Goal: Book appointment/travel/reservation

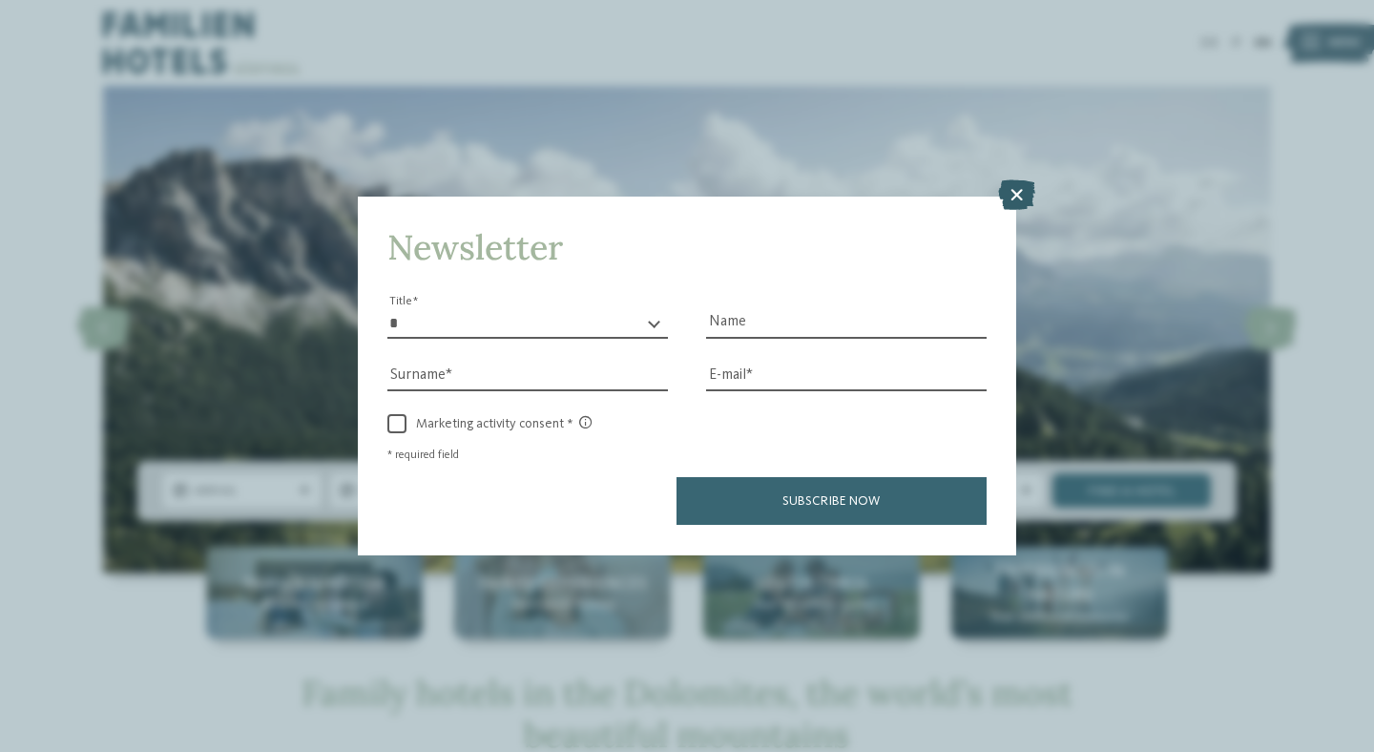
click at [1013, 199] on icon at bounding box center [1016, 195] width 37 height 31
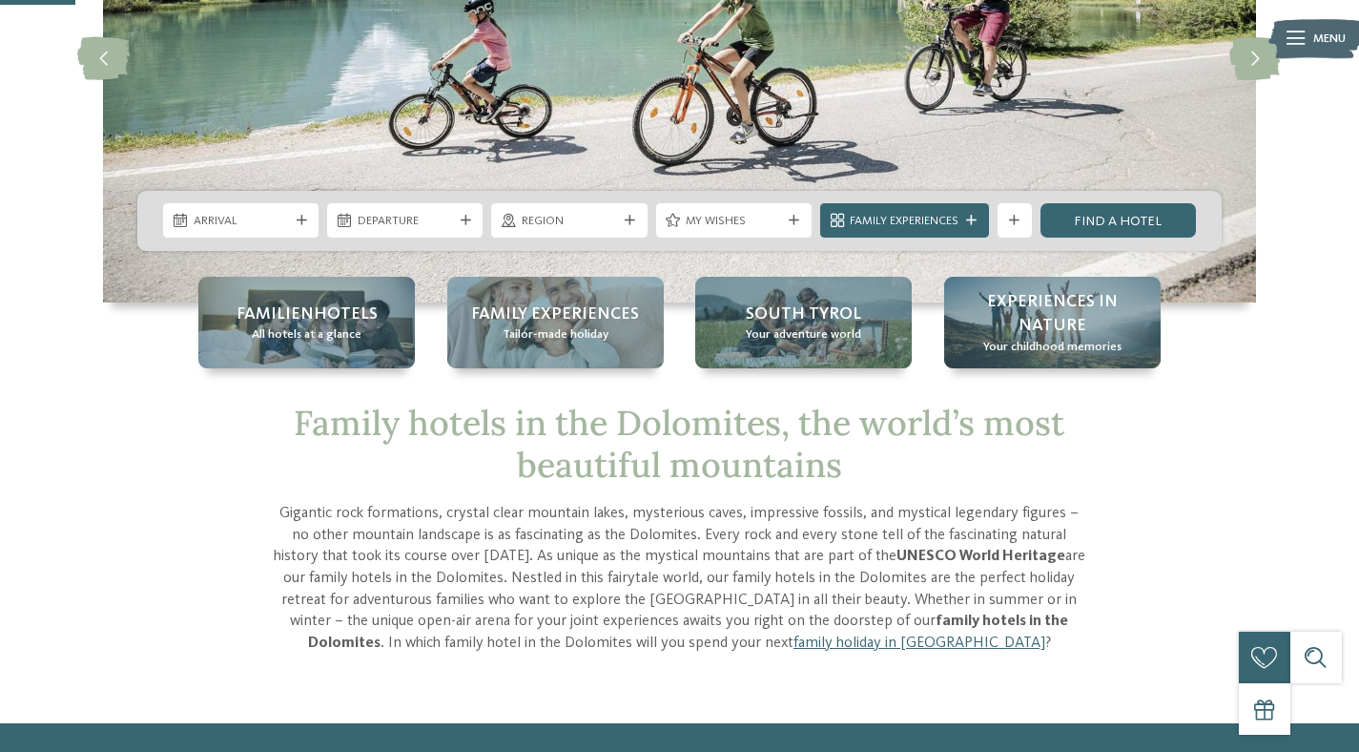
scroll to position [416, 0]
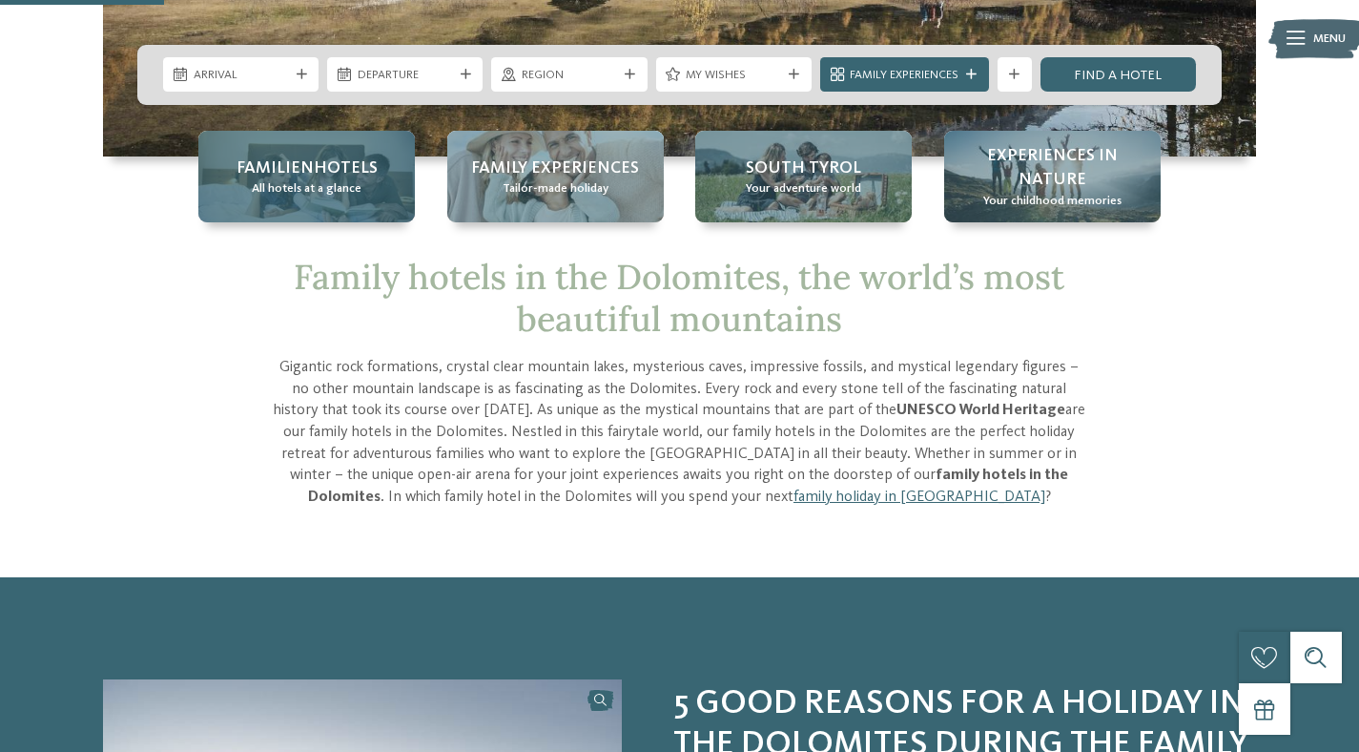
click at [316, 176] on span "Familienhotels" at bounding box center [307, 168] width 141 height 24
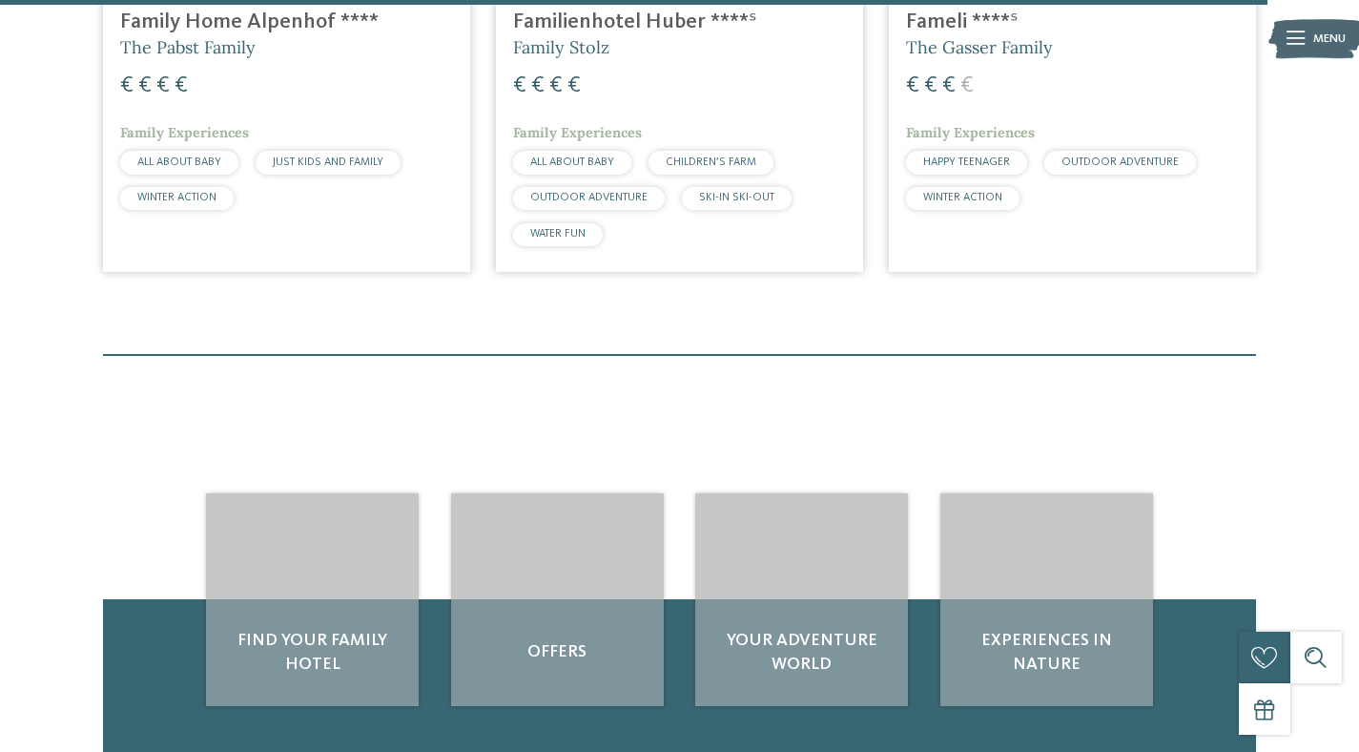
scroll to position [5371, 0]
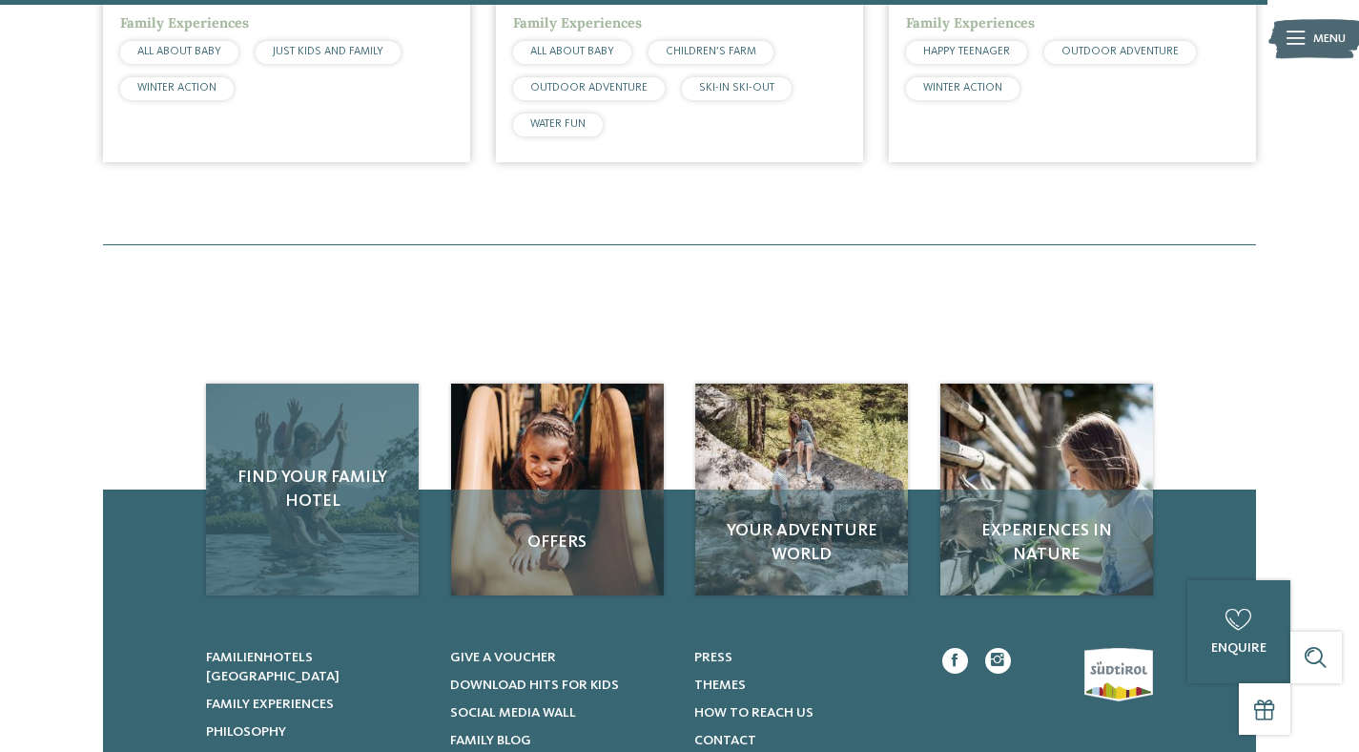
click at [322, 466] on span "Find your family hotel" at bounding box center [312, 490] width 178 height 48
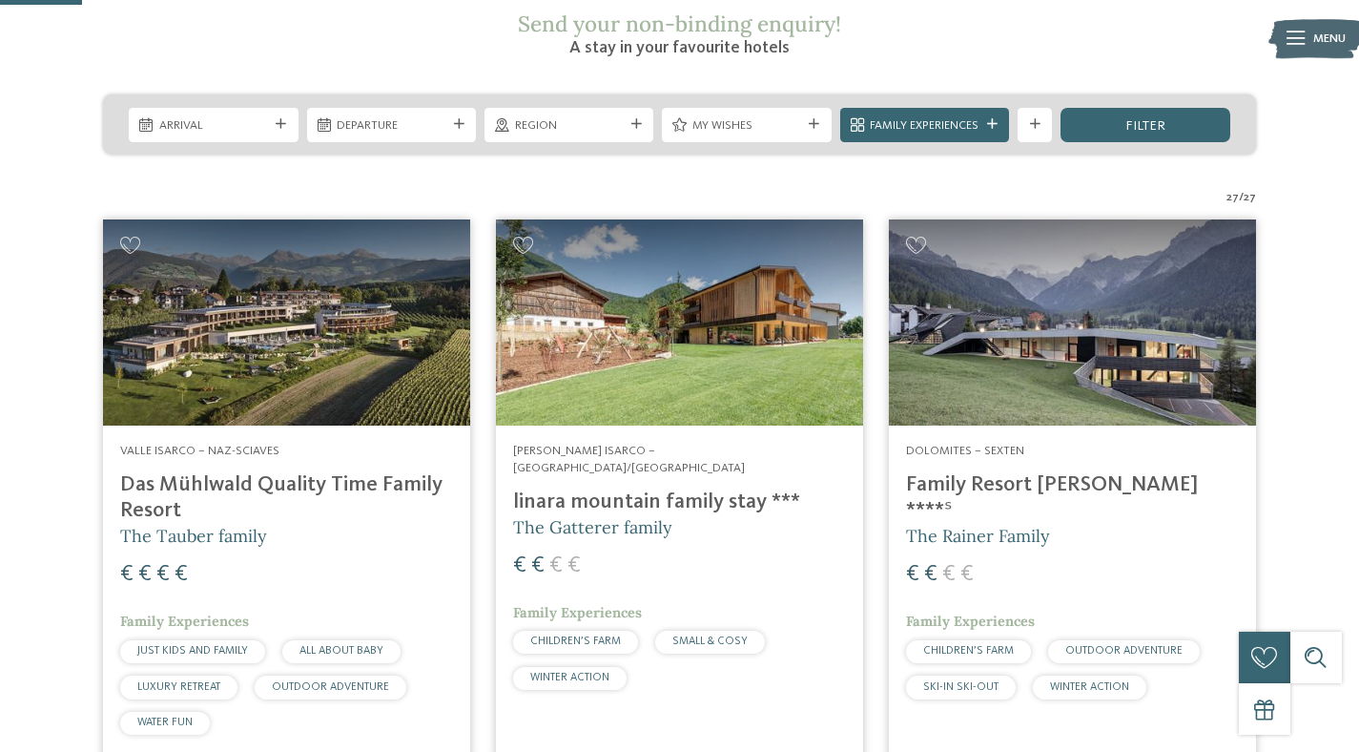
scroll to position [0, 0]
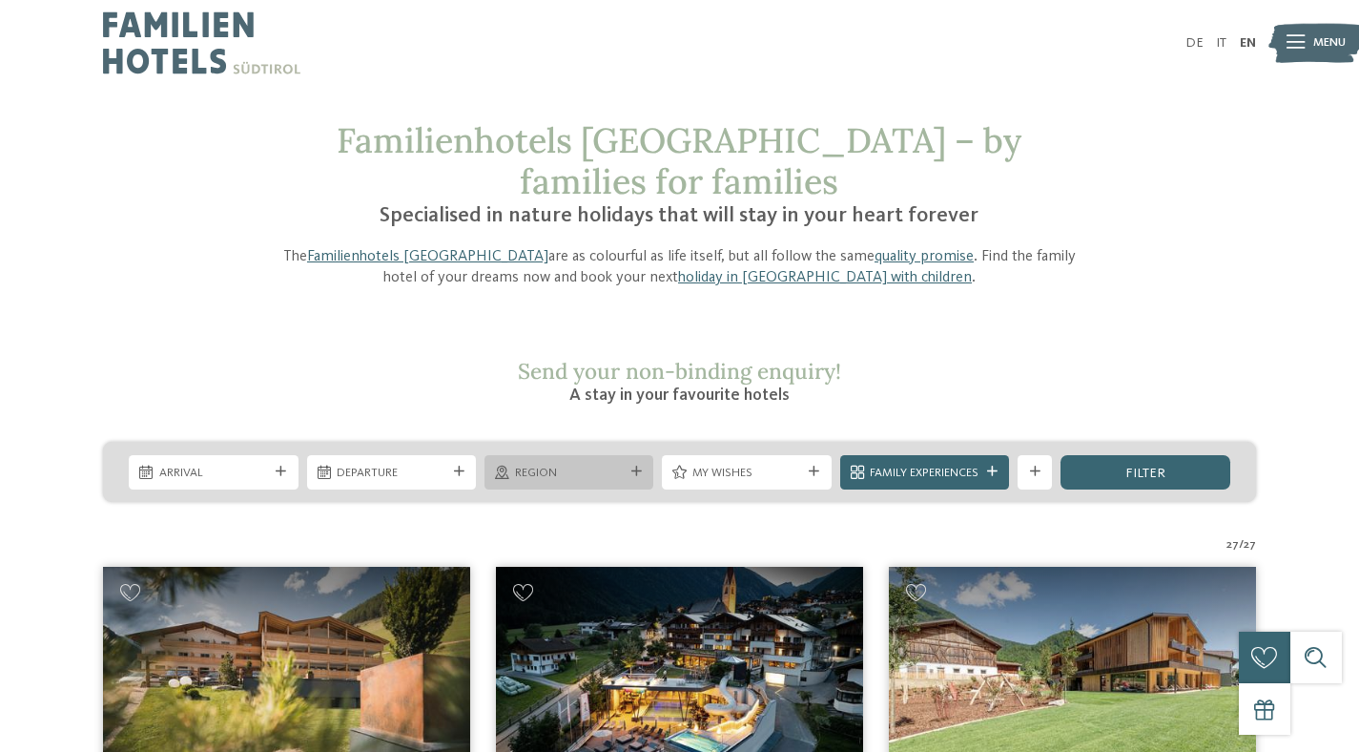
click at [615, 465] on span "Region" at bounding box center [569, 473] width 109 height 17
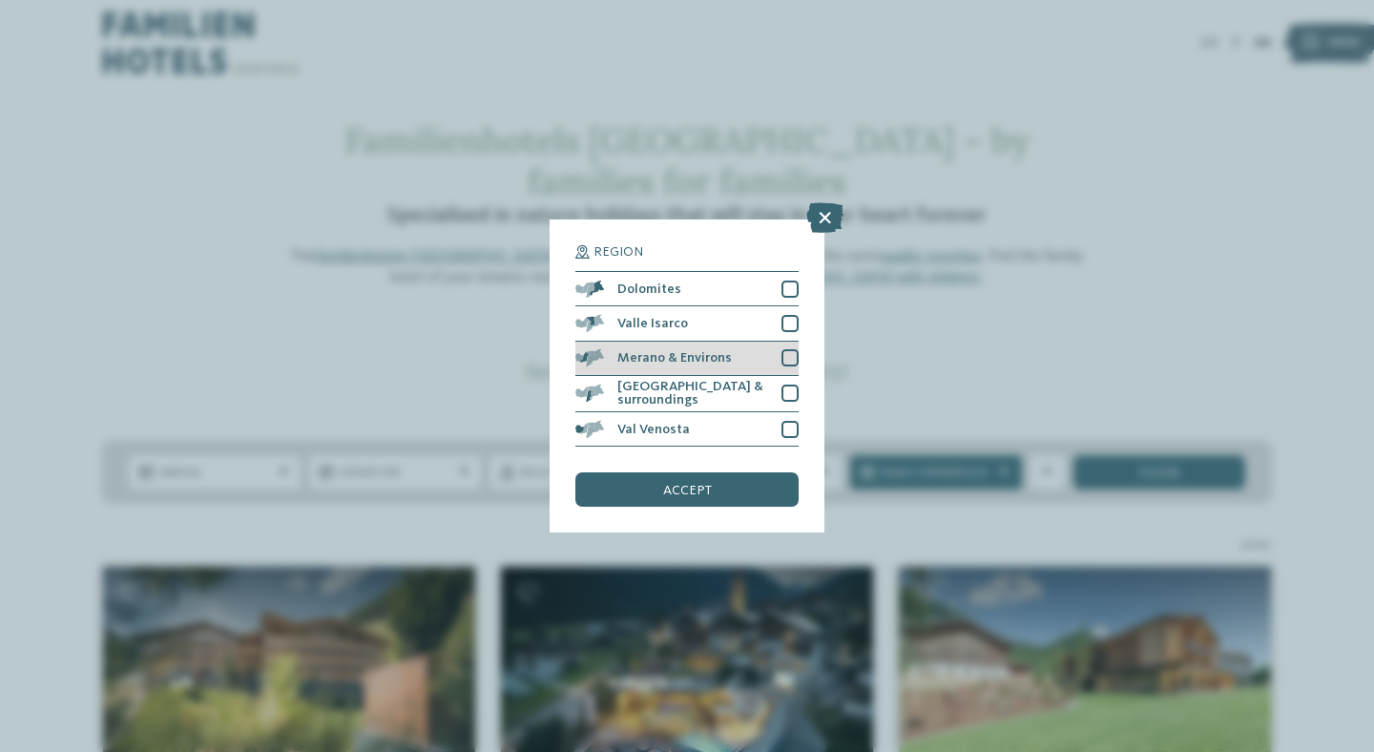
click at [794, 360] on div at bounding box center [789, 357] width 17 height 17
click at [792, 390] on div at bounding box center [789, 392] width 17 height 17
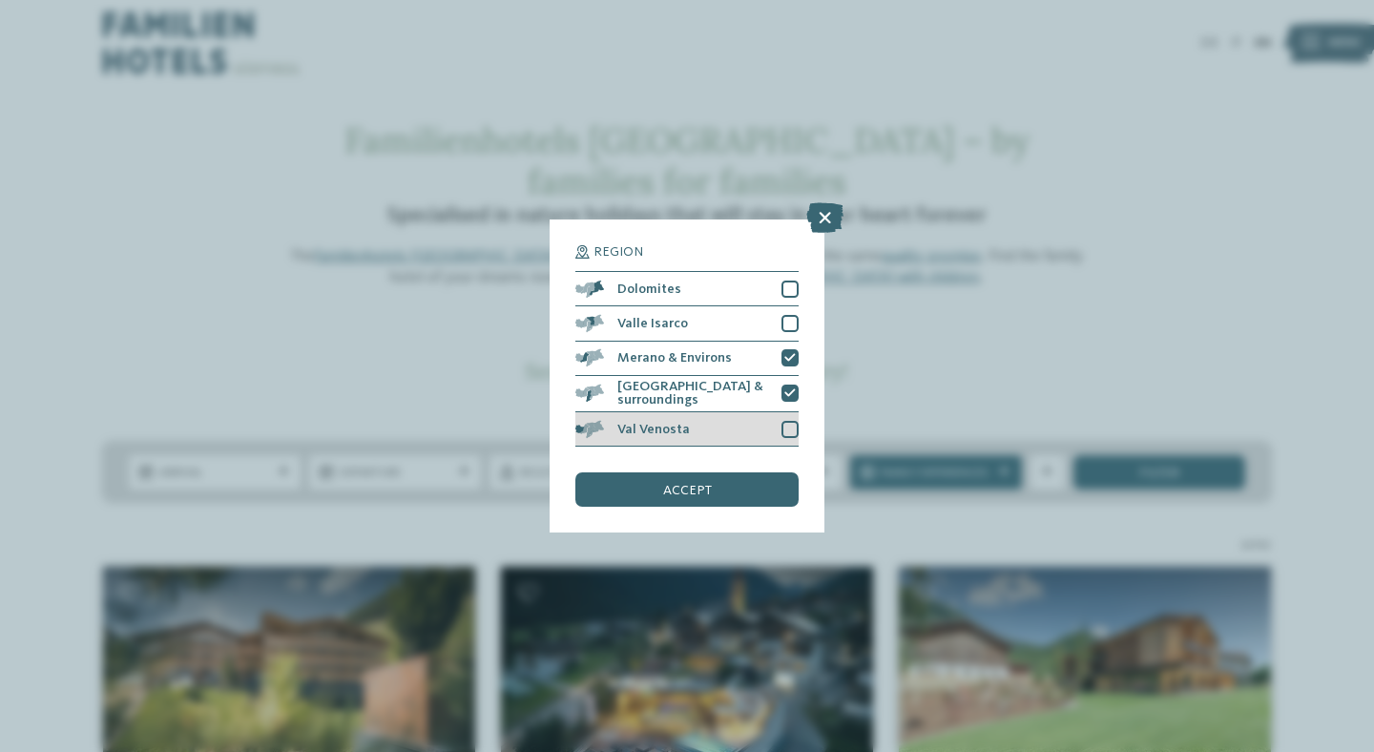
click at [790, 426] on div at bounding box center [789, 429] width 17 height 17
click at [691, 488] on span "accept" at bounding box center [687, 490] width 49 height 13
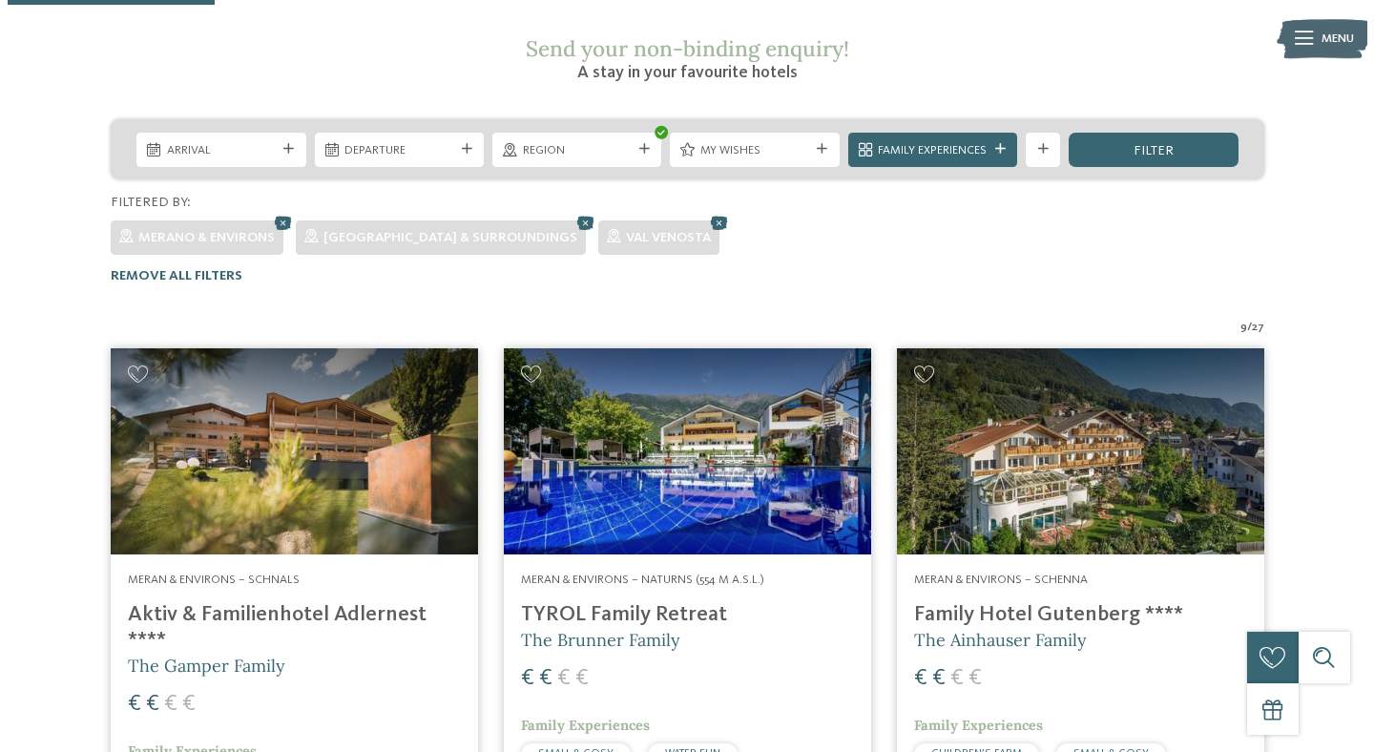
scroll to position [305, 0]
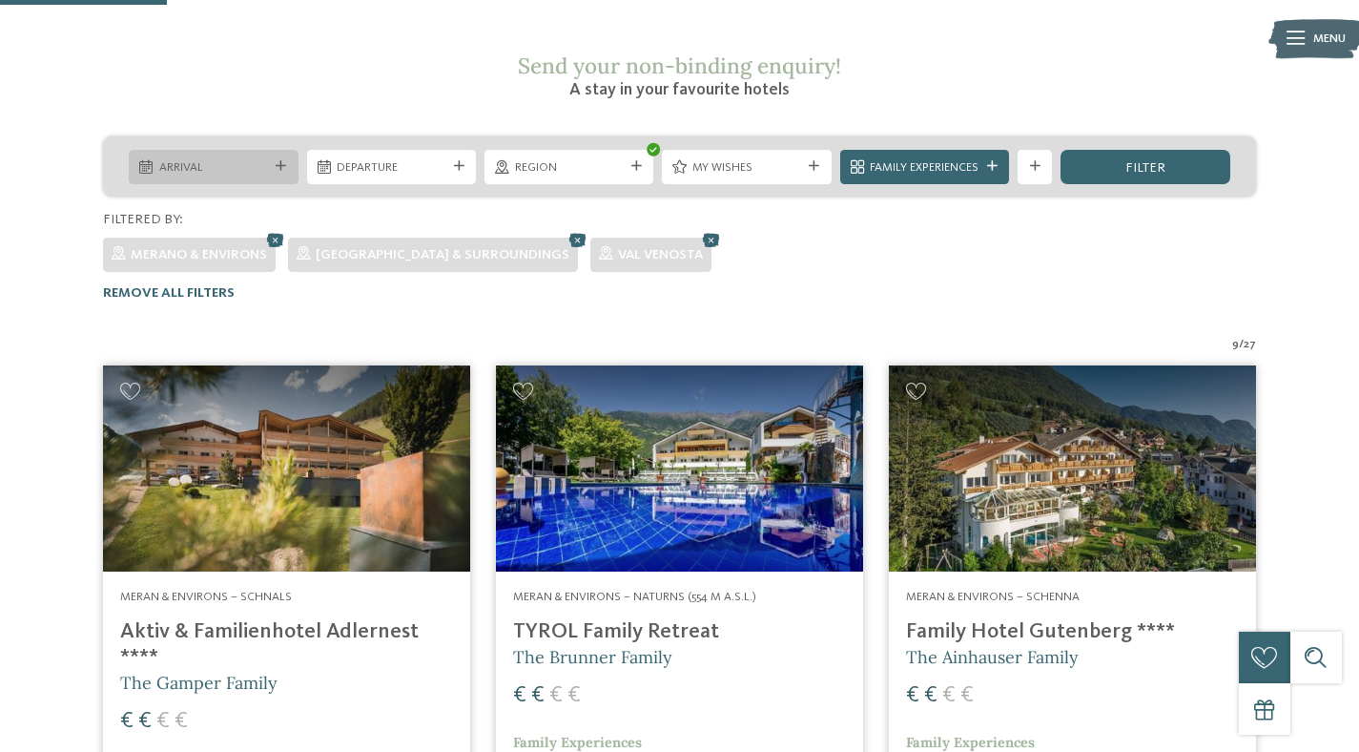
click at [236, 159] on span "Arrival" at bounding box center [213, 167] width 109 height 17
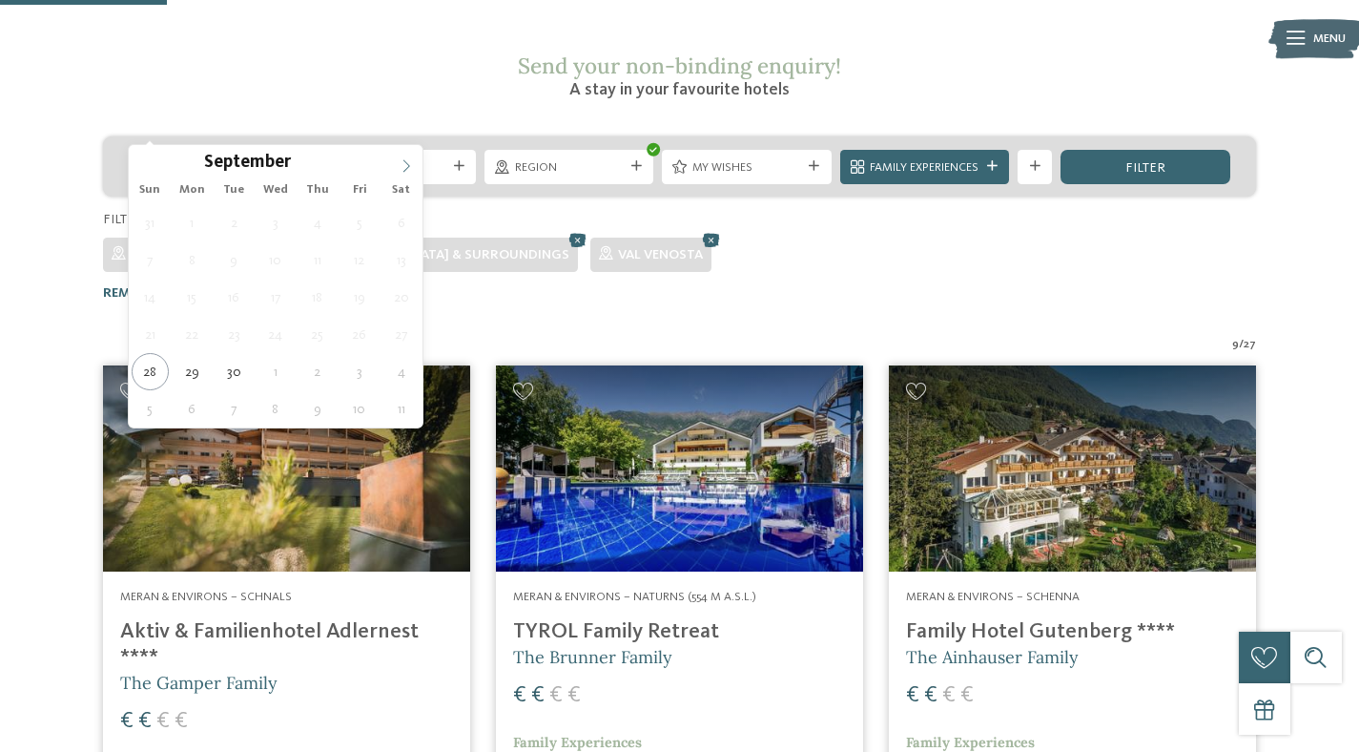
click at [406, 162] on icon at bounding box center [406, 165] width 13 height 13
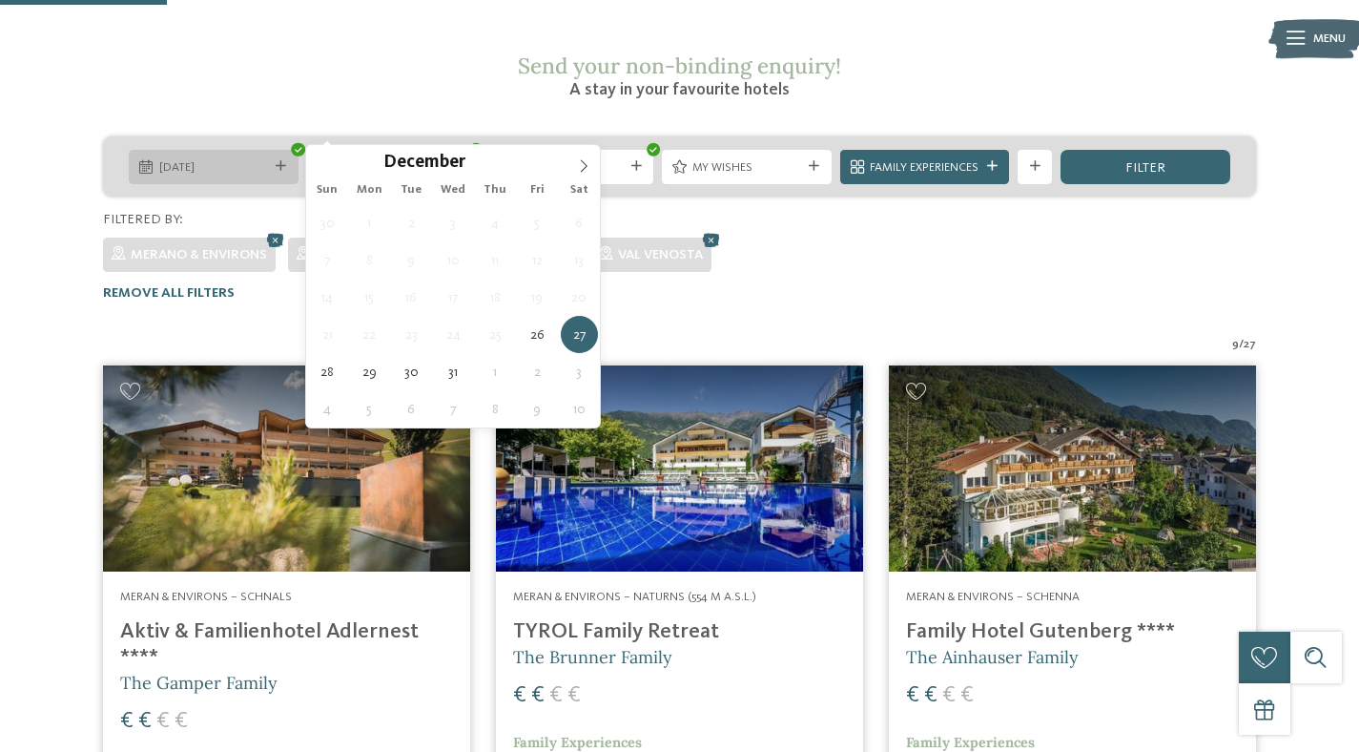
click at [218, 159] on span "26.12.2025" at bounding box center [213, 167] width 109 height 17
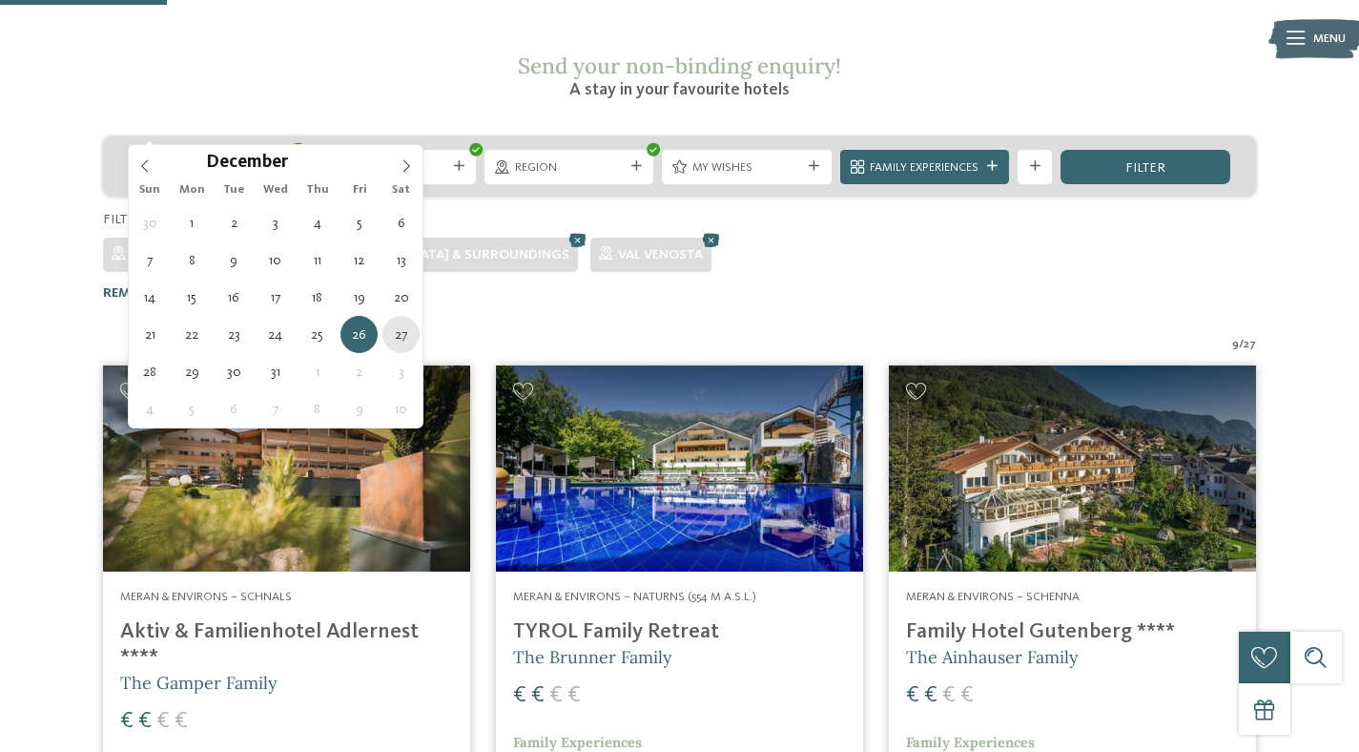
type div "27.12.2025"
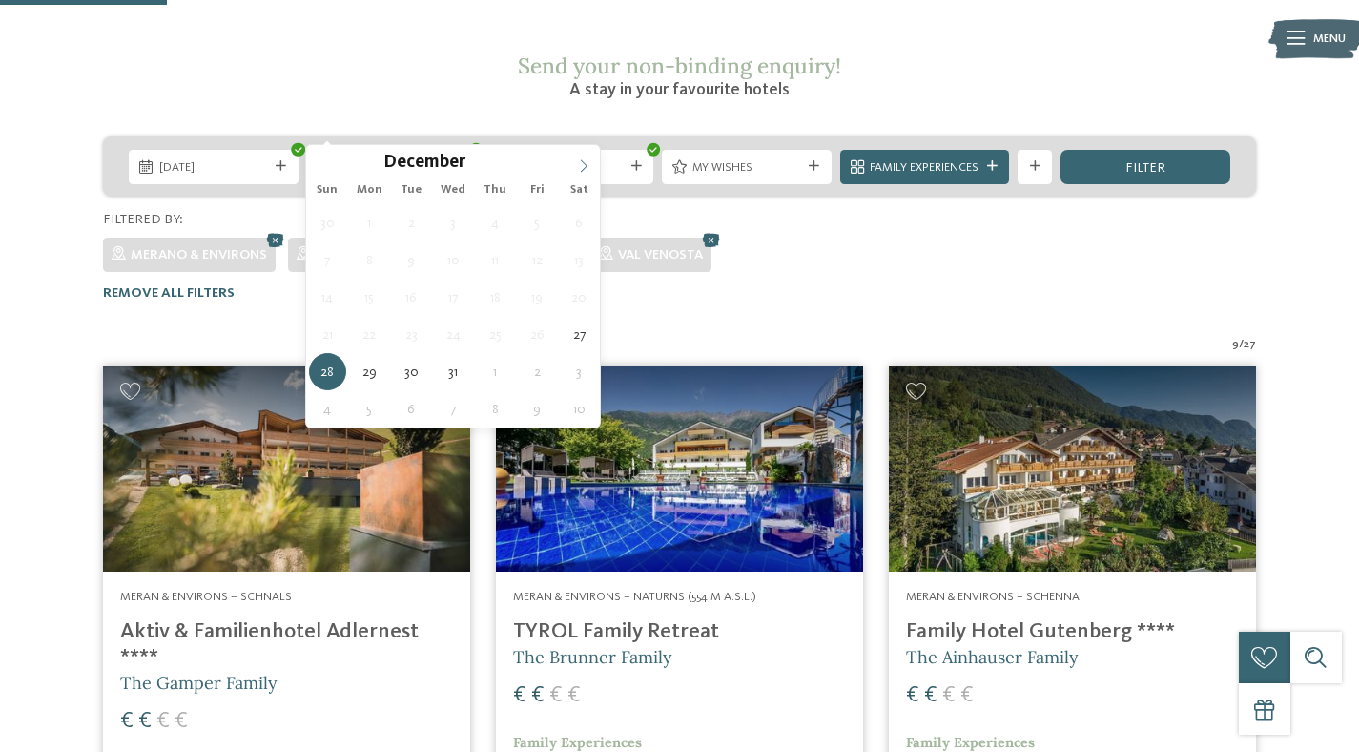
type input "****"
click at [579, 162] on icon at bounding box center [583, 165] width 13 height 13
type div "03.01.2026"
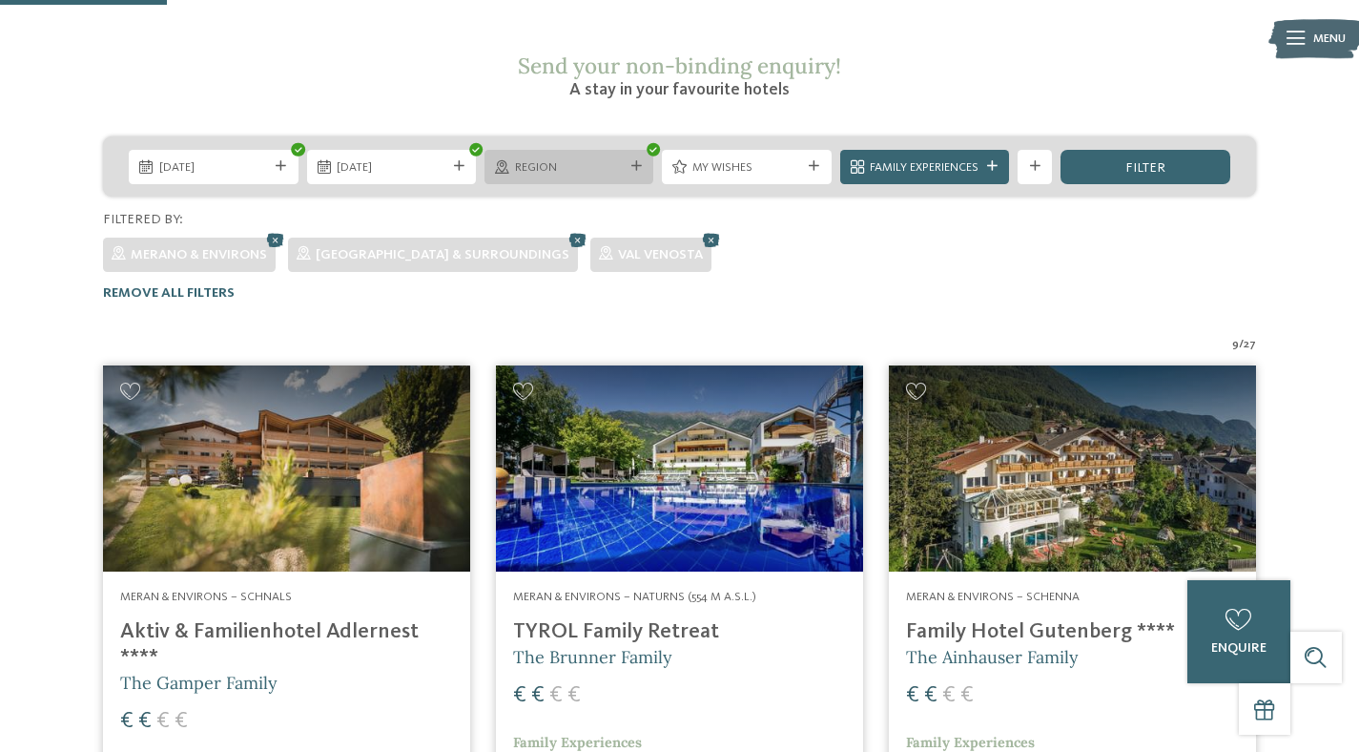
click at [613, 159] on span "Region" at bounding box center [569, 167] width 109 height 17
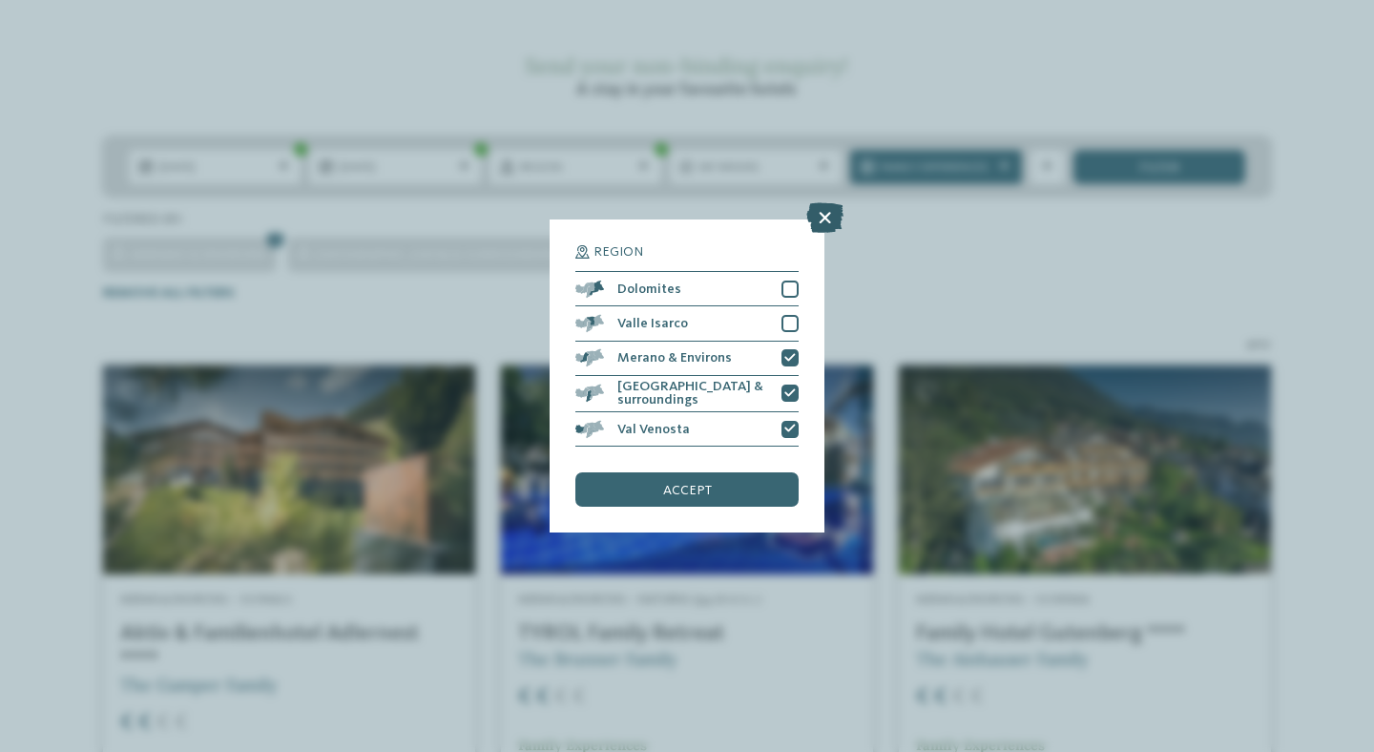
click at [823, 218] on icon at bounding box center [824, 217] width 37 height 31
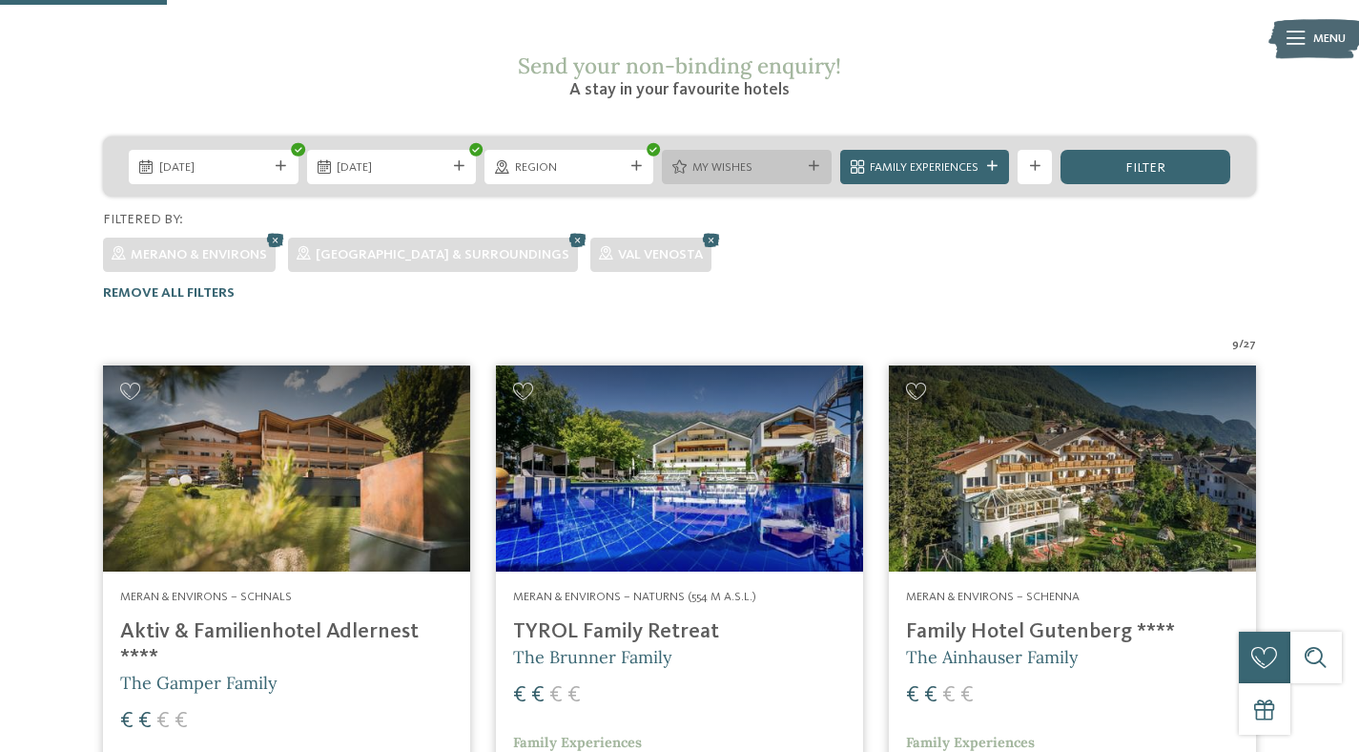
click at [818, 161] on icon at bounding box center [814, 166] width 10 height 10
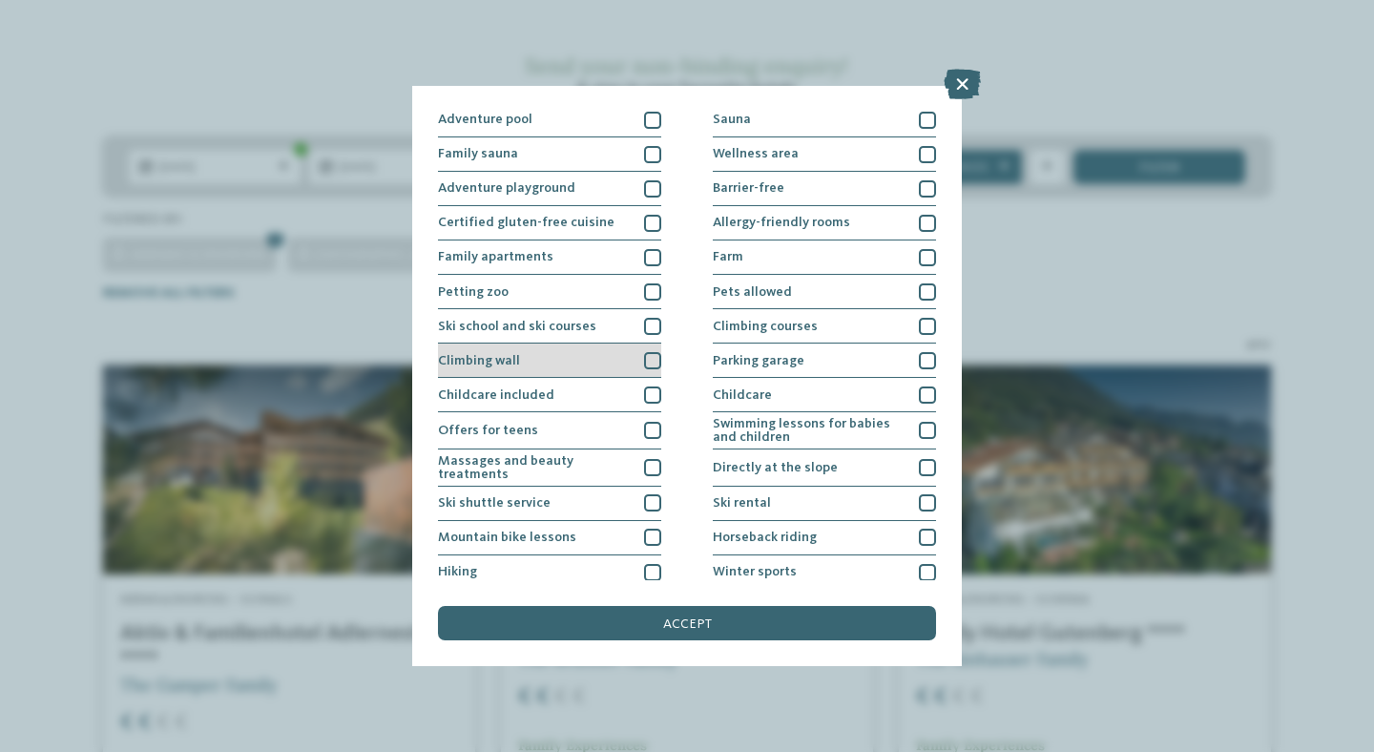
scroll to position [73, 0]
click at [649, 394] on div at bounding box center [652, 392] width 17 height 17
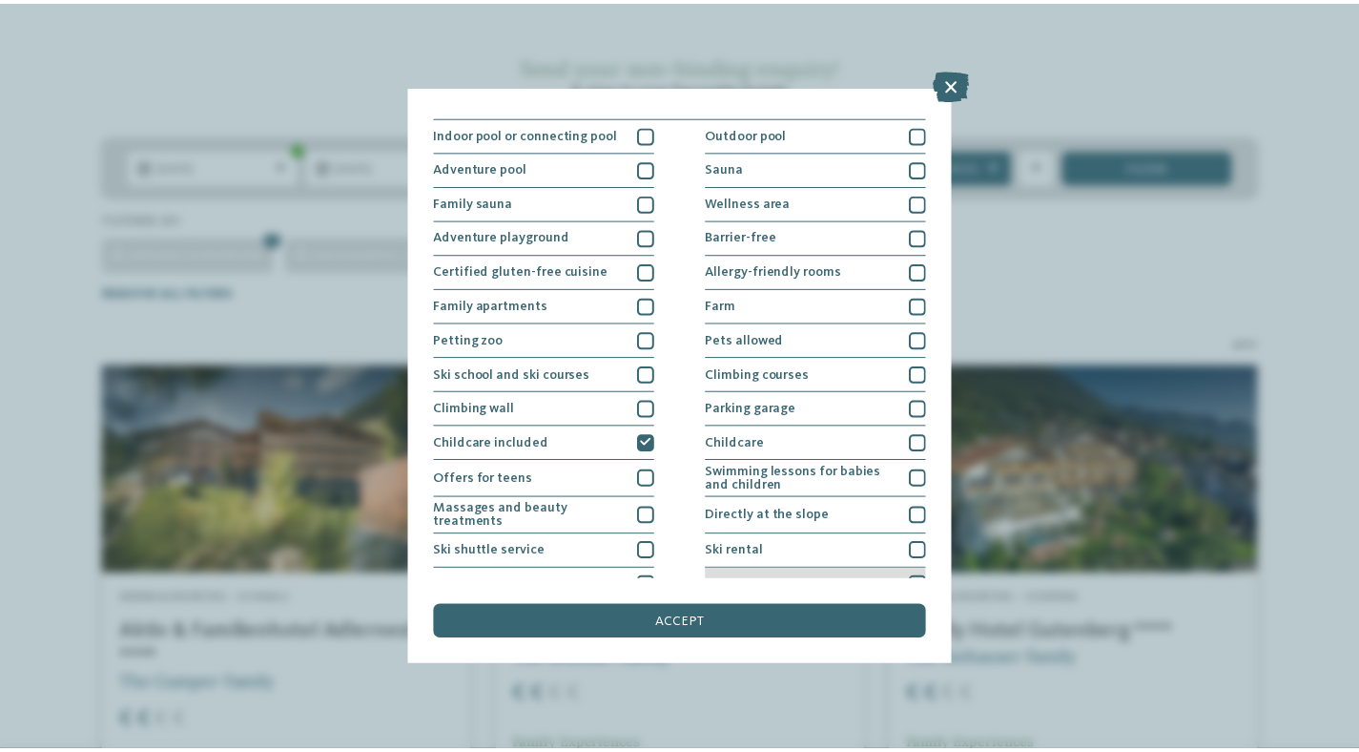
scroll to position [0, 0]
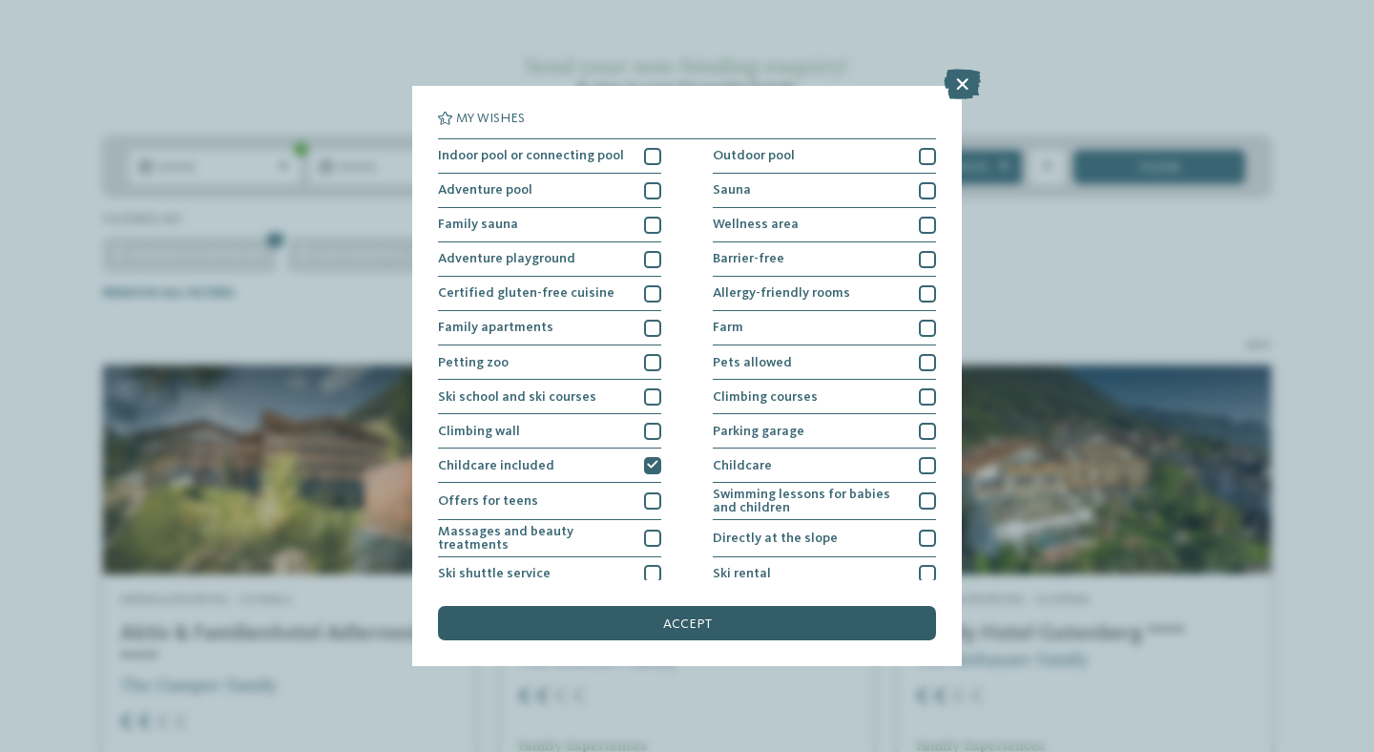
click at [716, 621] on div "accept" at bounding box center [687, 623] width 498 height 34
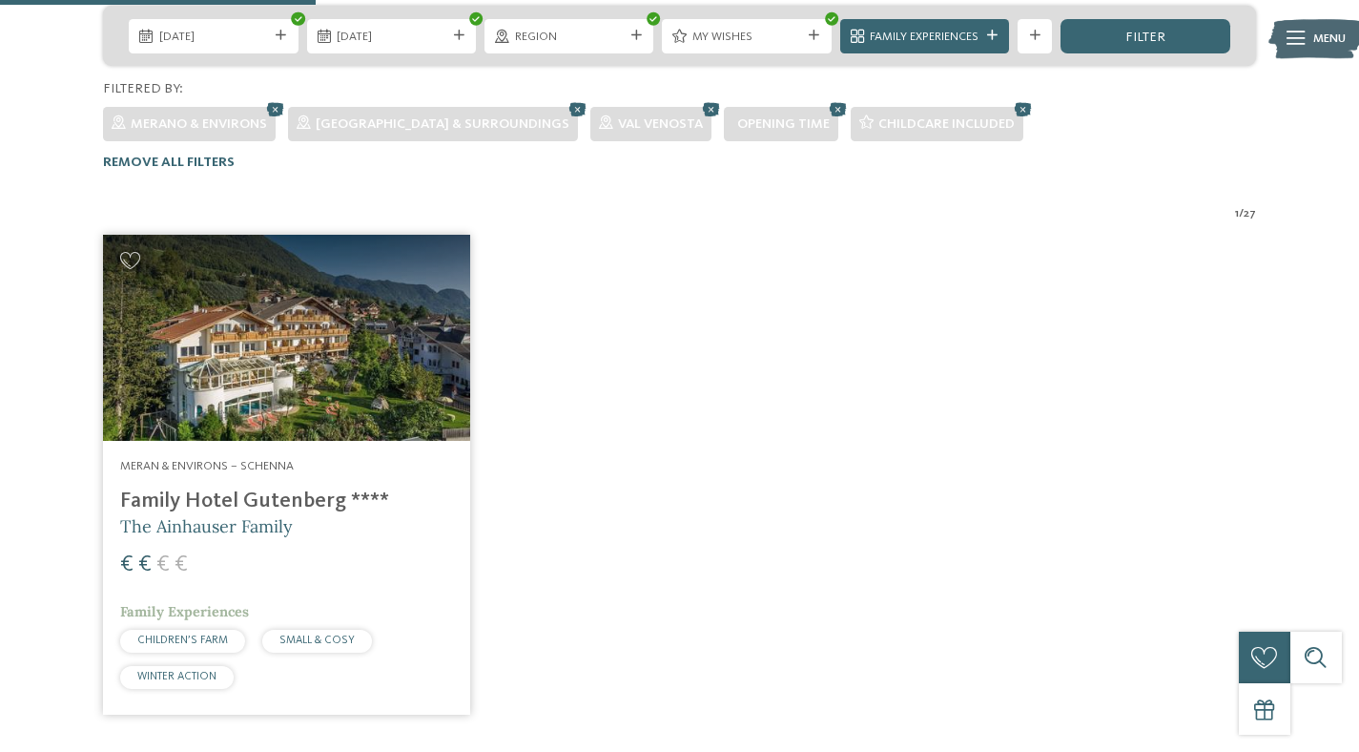
scroll to position [478, 0]
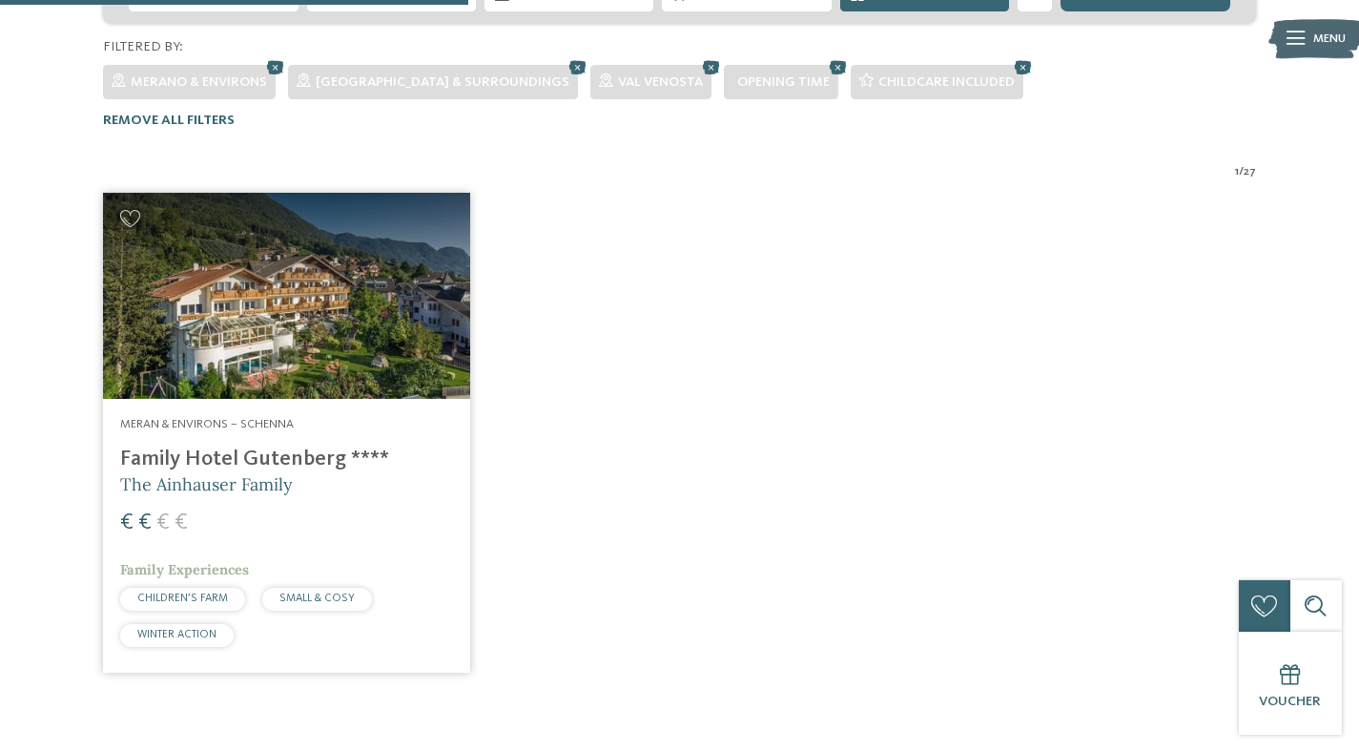
click at [226, 446] on h4 "Family Hotel Gutenberg ****" at bounding box center [286, 459] width 333 height 26
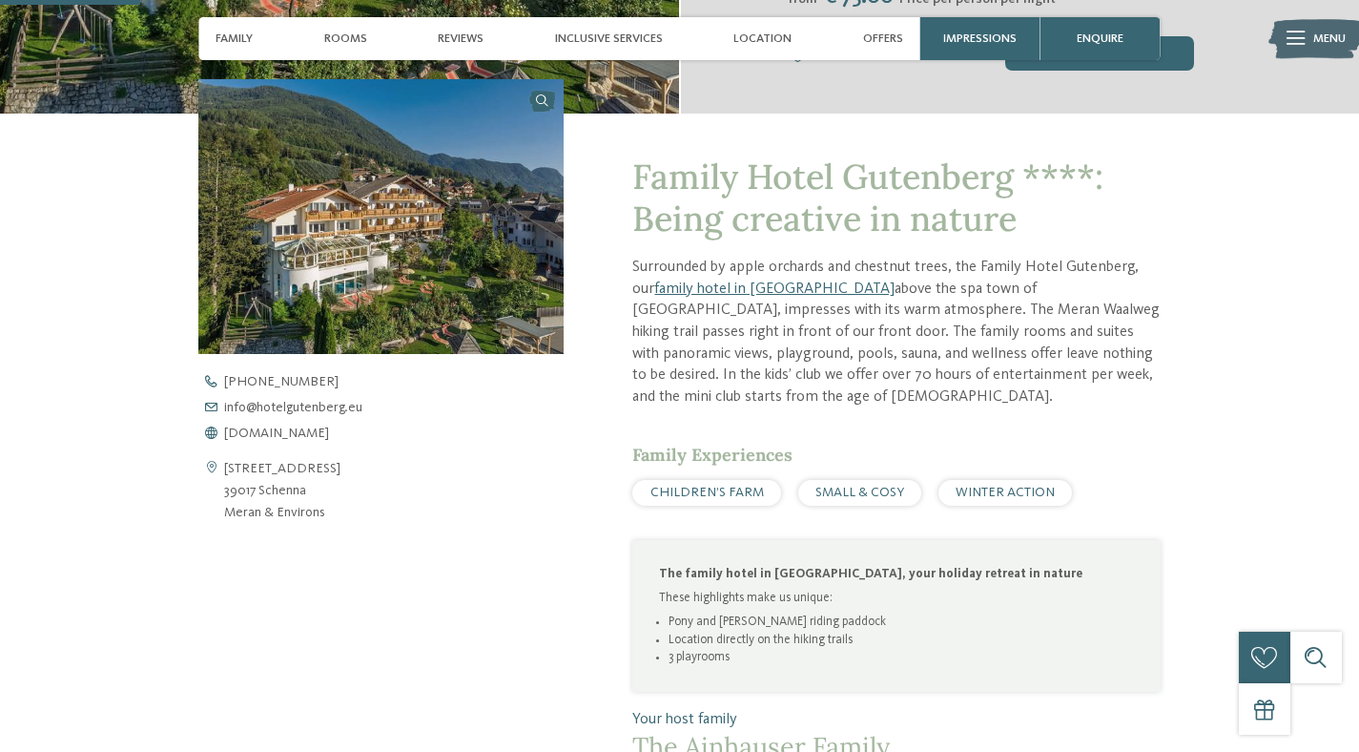
scroll to position [543, 0]
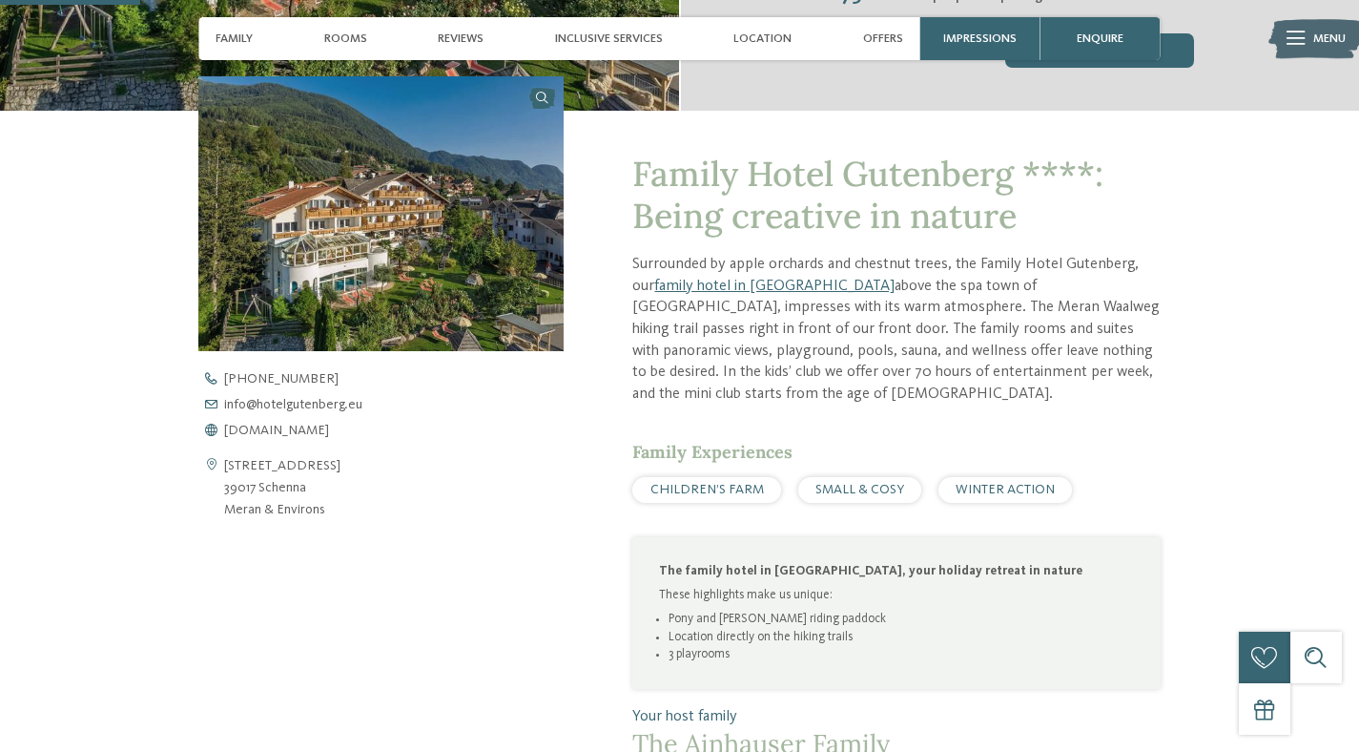
drag, startPoint x: 225, startPoint y: 462, endPoint x: 310, endPoint y: 495, distance: 91.2
click at [310, 495] on address "[STREET_ADDRESS] 39017 Schenna Meran & Environs" at bounding box center [282, 488] width 116 height 66
copy address "[STREET_ADDRESS]"
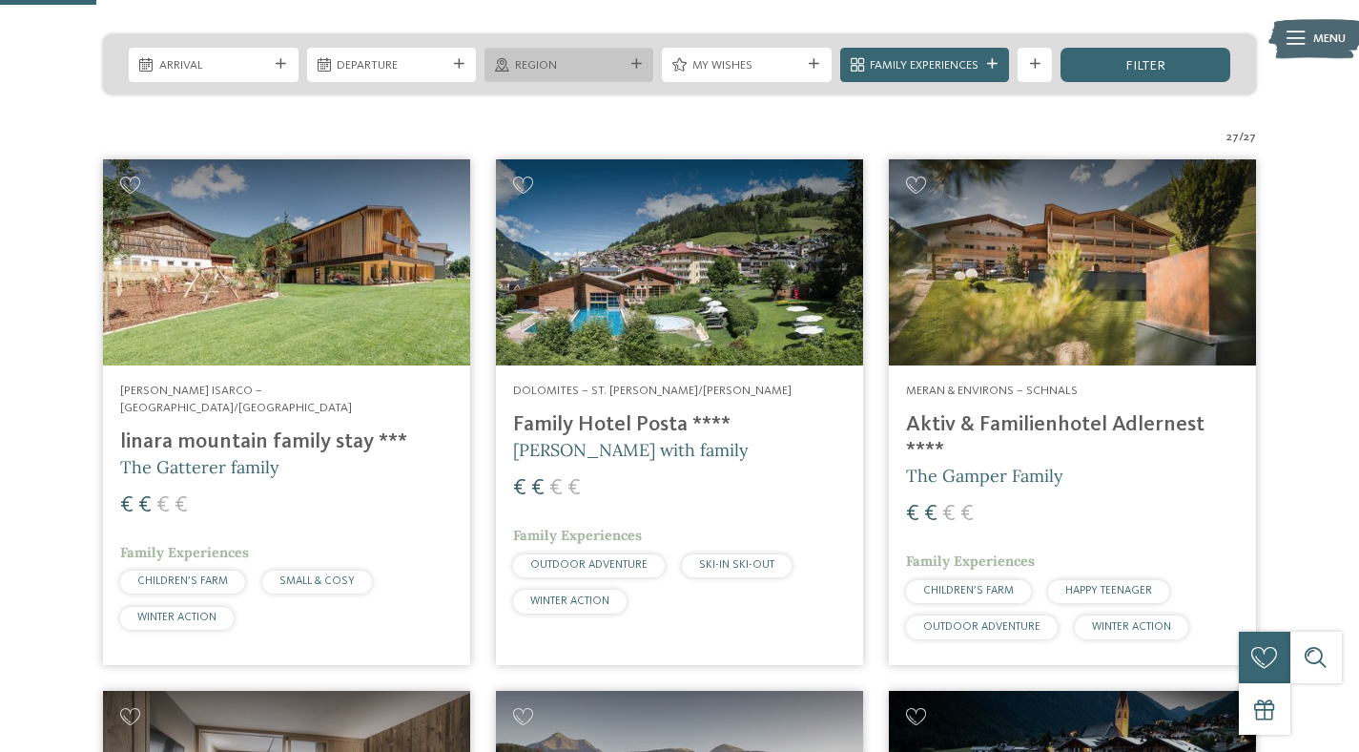
click at [641, 59] on div at bounding box center [636, 64] width 17 height 10
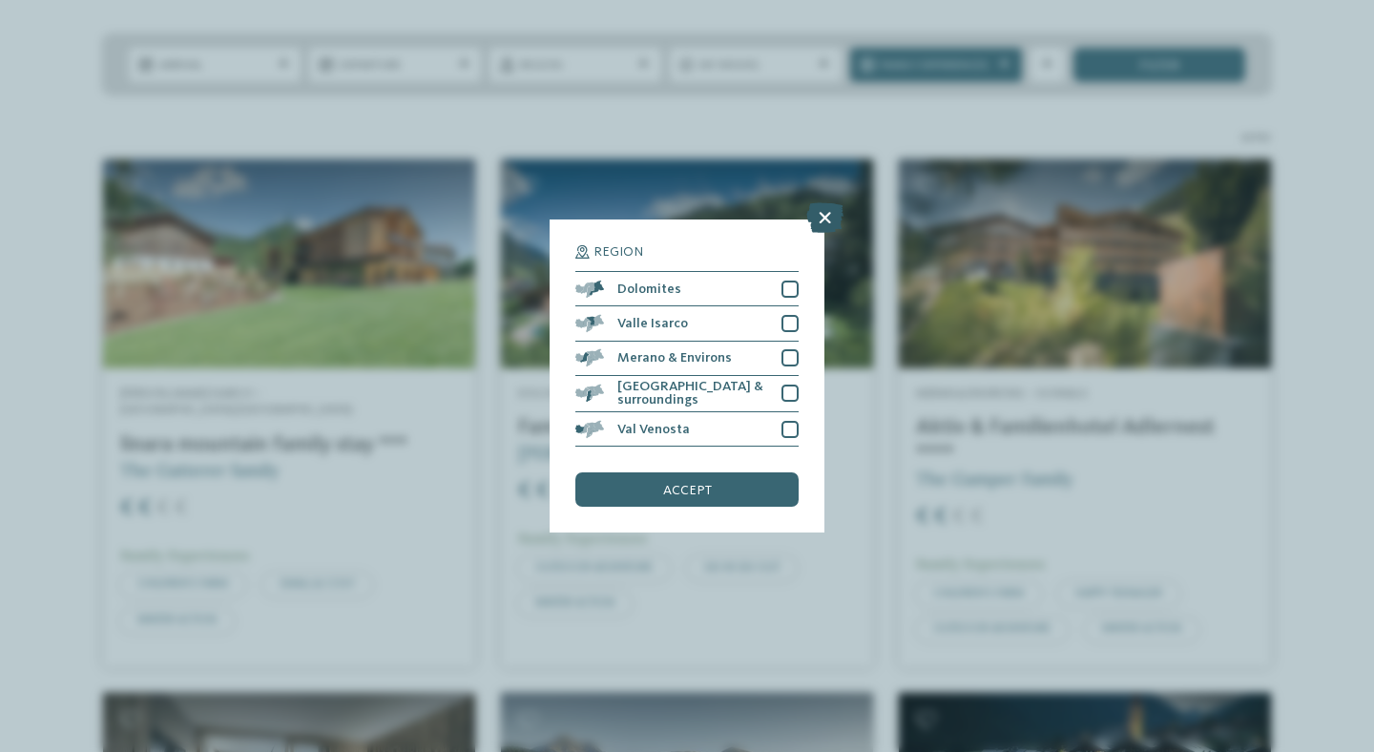
click at [822, 224] on icon at bounding box center [824, 217] width 37 height 31
